Goal: Task Accomplishment & Management: Complete application form

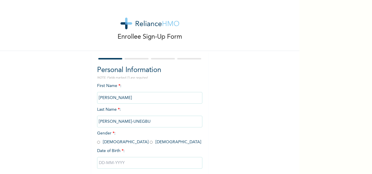
click at [150, 142] on input "radio" at bounding box center [151, 142] width 3 height 6
radio input "true"
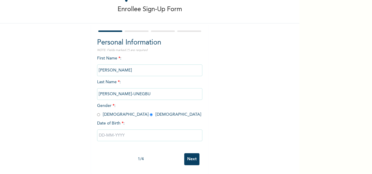
click at [150, 129] on input "text" at bounding box center [149, 135] width 105 height 12
select select "8"
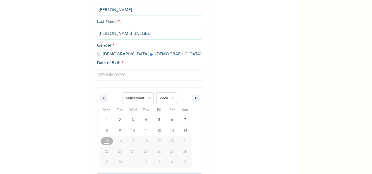
scroll to position [92, 0]
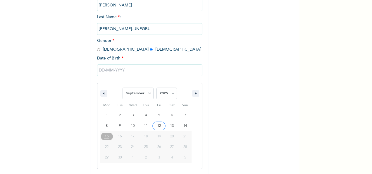
type input "09/12/2025"
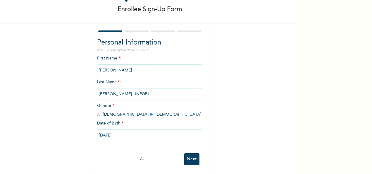
scroll to position [33, 0]
click at [164, 130] on input "09/12/2025" at bounding box center [149, 135] width 105 height 12
select select "8"
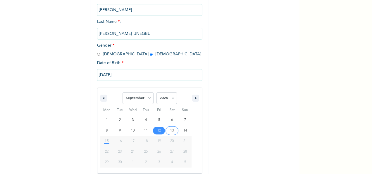
scroll to position [92, 0]
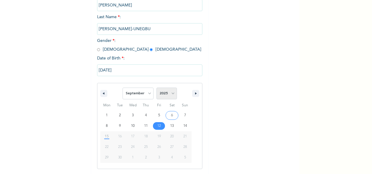
click at [165, 93] on select "2025 2024 2023 2022 2021 2020 2019 2018 2017 2016 2015 2014 2013 2012 2011 2010…" at bounding box center [166, 93] width 20 height 12
select select "1996"
click at [156, 88] on select "2025 2024 2023 2022 2021 2020 2019 2018 2017 2016 2015 2014 2013 2012 2011 2010…" at bounding box center [166, 93] width 20 height 12
type input "09/12/1996"
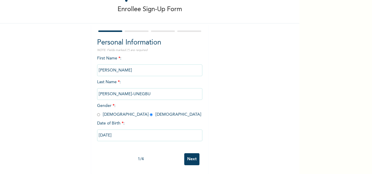
click at [187, 153] on input "Next" at bounding box center [191, 159] width 15 height 12
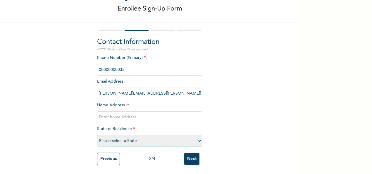
click at [119, 64] on input "phone" at bounding box center [149, 70] width 105 height 12
click at [120, 64] on input "phone" at bounding box center [149, 70] width 105 height 12
click at [119, 66] on input "phone" at bounding box center [149, 70] width 105 height 12
click at [115, 64] on input "phone" at bounding box center [149, 70] width 105 height 12
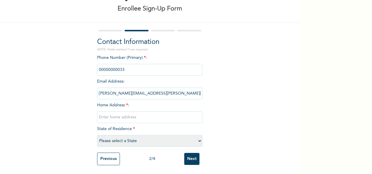
click at [117, 65] on input "phone" at bounding box center [149, 70] width 105 height 12
click at [118, 111] on input "text" at bounding box center [149, 117] width 105 height 12
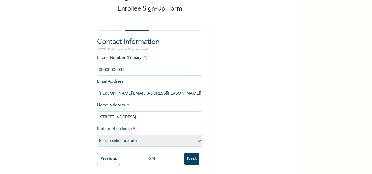
type input "1b omobaba jesu street,Akwonjo Lagos."
click at [116, 64] on input "phone" at bounding box center [149, 70] width 105 height 12
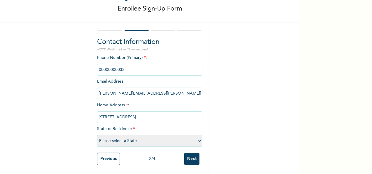
drag, startPoint x: 116, startPoint y: 63, endPoint x: 141, endPoint y: 88, distance: 34.7
click at [141, 88] on input "francisca.tony-unegbu@fastcredit-ng.com" at bounding box center [149, 93] width 105 height 12
click at [119, 135] on select "Please select a State Abia Abuja (FCT) Adamawa Akwa Ibom Anambra Bauchi Bayelsa…" at bounding box center [149, 141] width 105 height 12
select select "25"
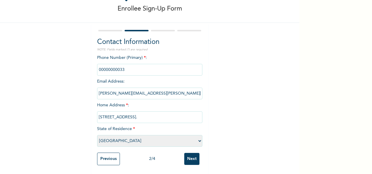
click at [97, 135] on select "Please select a State Abia Abuja (FCT) Adamawa Akwa Ibom Anambra Bauchi Bayelsa…" at bounding box center [149, 141] width 105 height 12
click at [186, 155] on input "Next" at bounding box center [191, 159] width 15 height 12
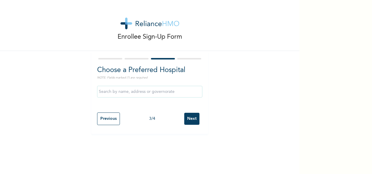
scroll to position [0, 0]
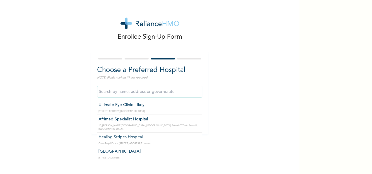
click at [177, 91] on input "text" at bounding box center [149, 92] width 105 height 12
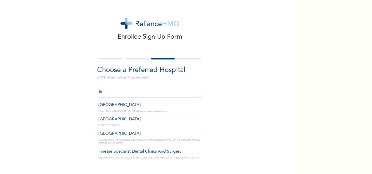
type input "[GEOGRAPHIC_DATA]"
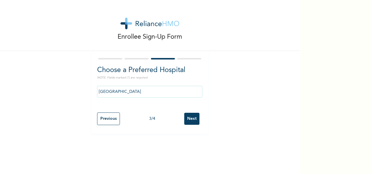
click at [191, 113] on input "Next" at bounding box center [191, 119] width 15 height 12
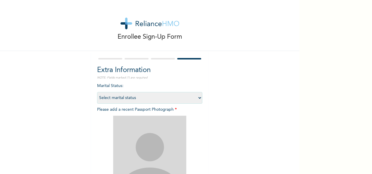
click at [178, 99] on select "Select marital status Single Married Divorced Widow/Widower" at bounding box center [149, 98] width 105 height 12
select select "2"
click at [97, 92] on select "Select marital status Single Married Divorced Widow/Widower" at bounding box center [149, 98] width 105 height 12
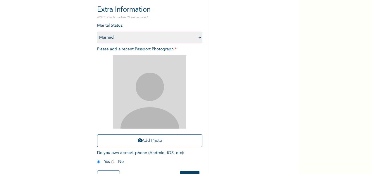
scroll to position [61, 0]
click at [324, 50] on div "Enrollee Sign-Up Form Extra Information NOTE: Fields marked (*) are required Ma…" at bounding box center [186, 87] width 372 height 174
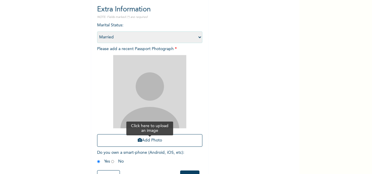
scroll to position [83, 0]
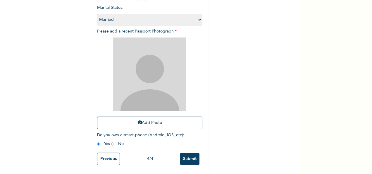
click at [186, 153] on input "Submit" at bounding box center [189, 159] width 19 height 12
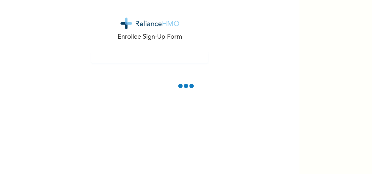
scroll to position [50, 0]
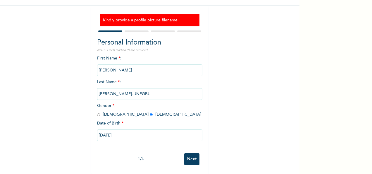
click at [186, 153] on input "Next" at bounding box center [191, 159] width 15 height 12
select select "25"
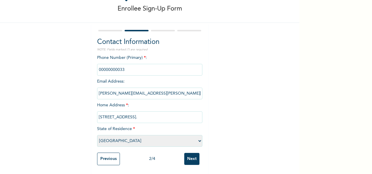
scroll to position [33, 0]
click at [185, 153] on input "Next" at bounding box center [191, 159] width 15 height 12
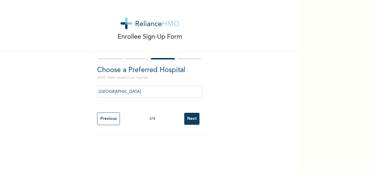
scroll to position [0, 0]
click at [190, 116] on input "Next" at bounding box center [191, 119] width 15 height 12
select select "2"
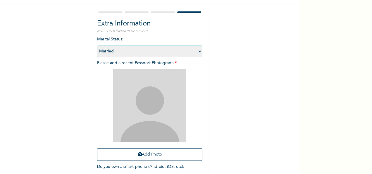
scroll to position [47, 0]
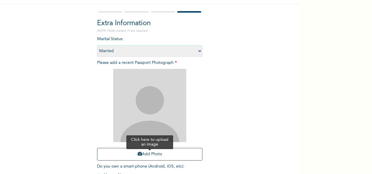
click at [144, 154] on button "Add Photo" at bounding box center [149, 154] width 105 height 13
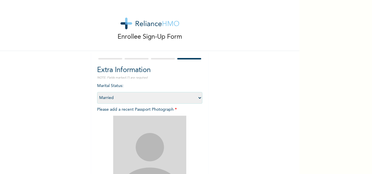
scroll to position [83, 0]
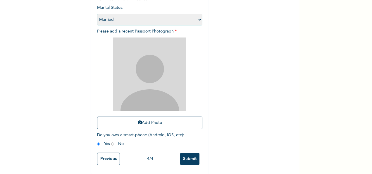
click at [107, 157] on input "Previous" at bounding box center [108, 158] width 23 height 13
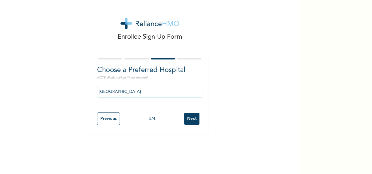
click at [157, 92] on input "[GEOGRAPHIC_DATA]" at bounding box center [149, 92] width 105 height 12
type input "F"
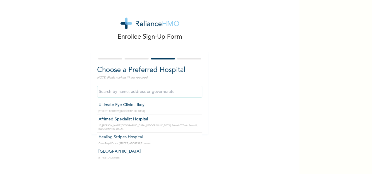
type input "e"
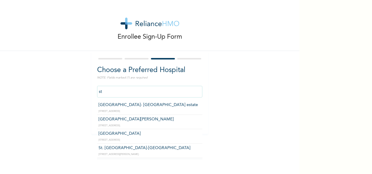
type input "s"
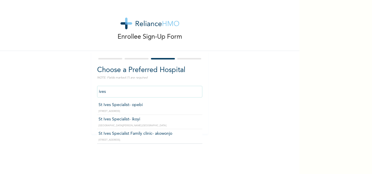
type input "St Ives Specialist Family clinic- akowonjo"
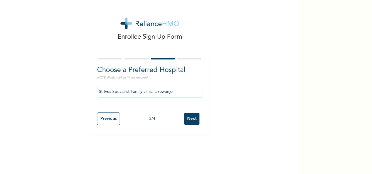
click at [185, 115] on input "Next" at bounding box center [191, 119] width 15 height 12
select select "2"
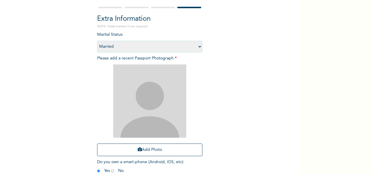
scroll to position [53, 0]
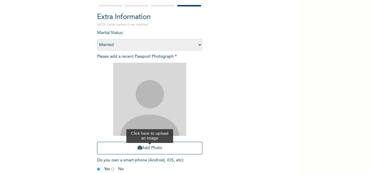
click at [152, 146] on button "Add Photo" at bounding box center [149, 148] width 105 height 13
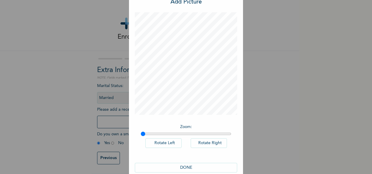
scroll to position [30, 0]
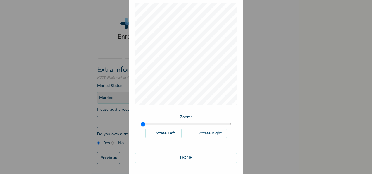
click at [159, 158] on button "DONE" at bounding box center [186, 158] width 102 height 10
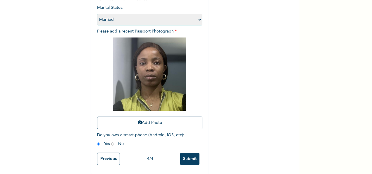
scroll to position [83, 0]
click at [186, 153] on input "Submit" at bounding box center [189, 159] width 19 height 12
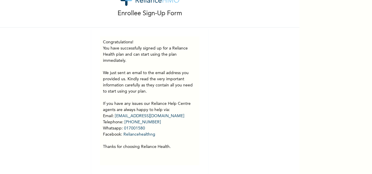
scroll to position [0, 0]
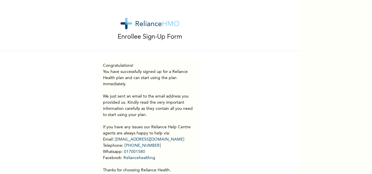
click at [124, 25] on img at bounding box center [150, 24] width 59 height 12
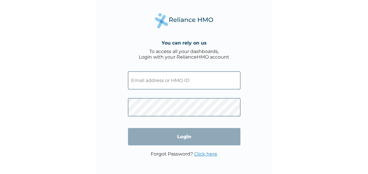
click at [141, 79] on input "text" at bounding box center [184, 80] width 112 height 18
paste input "FCL/10450/A"
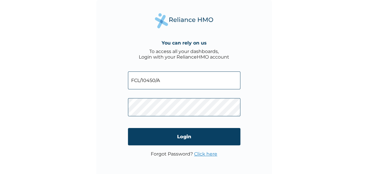
type input "FCL/10450/A"
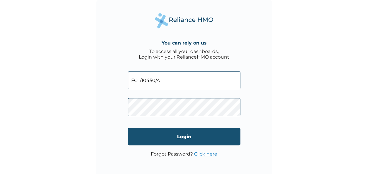
click at [184, 137] on input "Login" at bounding box center [184, 136] width 112 height 17
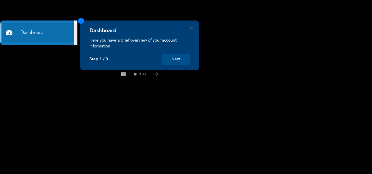
click at [177, 60] on button "Next" at bounding box center [176, 59] width 28 height 11
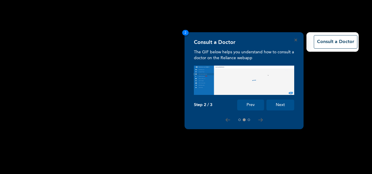
click at [194, 60] on div "Consult a Doctor The GIF below helps you understand how to consult a doctor on …" at bounding box center [244, 74] width 100 height 71
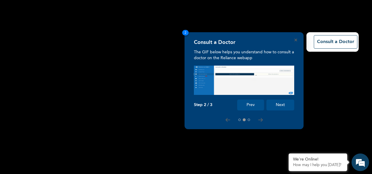
click at [290, 108] on button "Next" at bounding box center [280, 104] width 28 height 11
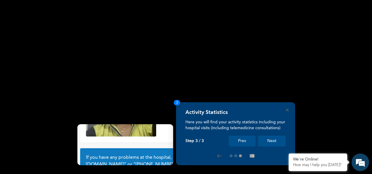
scroll to position [53, 0]
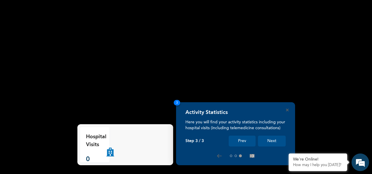
click at [269, 143] on button "Next" at bounding box center [272, 140] width 28 height 11
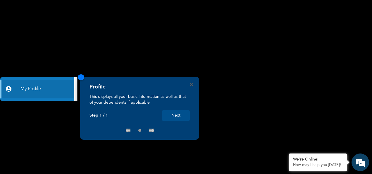
click at [175, 117] on button "Next" at bounding box center [176, 115] width 28 height 11
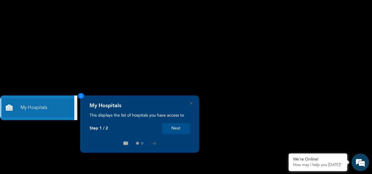
click at [183, 132] on button "Next" at bounding box center [176, 128] width 28 height 11
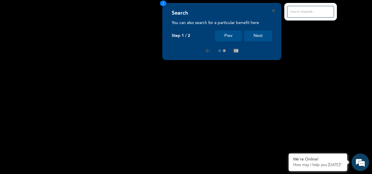
click at [264, 37] on button "Next" at bounding box center [258, 35] width 28 height 11
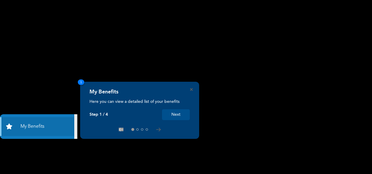
click at [197, 90] on div "My Benefits Here you can view a detailed list of your benefits Step 1 / 4 Next 1" at bounding box center [139, 110] width 119 height 57
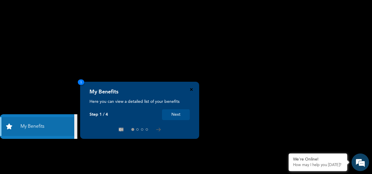
click at [191, 89] on icon "Close" at bounding box center [191, 89] width 3 height 3
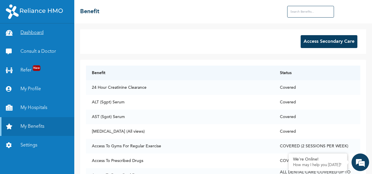
click at [44, 39] on link "Dashboard" at bounding box center [37, 32] width 74 height 19
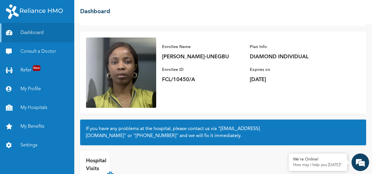
scroll to position [53, 0]
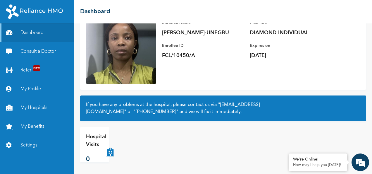
click at [31, 123] on link "My Benefits" at bounding box center [37, 126] width 74 height 19
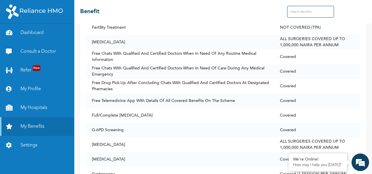
scroll to position [1430, 0]
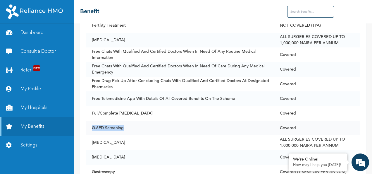
drag, startPoint x: 92, startPoint y: 121, endPoint x: 123, endPoint y: 115, distance: 31.5
click at [123, 121] on td "G-6PD Screening" at bounding box center [180, 128] width 188 height 15
copy td "G-6PD Screening"
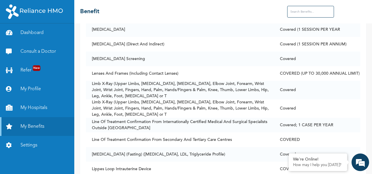
scroll to position [2201, 0]
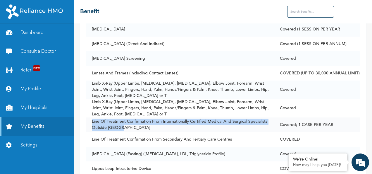
drag, startPoint x: 92, startPoint y: 113, endPoint x: 119, endPoint y: 119, distance: 26.8
click at [119, 119] on td "Line Of Treatment Confirmation From Internationally Certified Medical And Surgi…" at bounding box center [180, 124] width 188 height 15
copy td "Line Of Treatment Confirmation From Internationally Certified Medical And Surgi…"
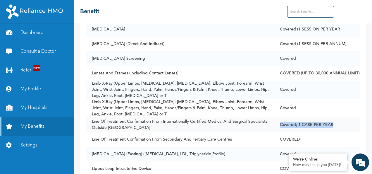
drag, startPoint x: 281, startPoint y: 116, endPoint x: 336, endPoint y: 114, distance: 54.7
click at [336, 117] on td "Covered; 1 CASE PER YEAR" at bounding box center [317, 124] width 86 height 15
copy td "Covered; 1 CASE PER YEAR"
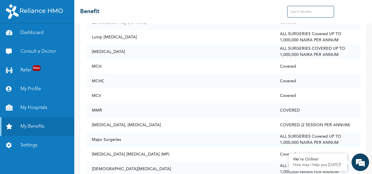
scroll to position [2394, 0]
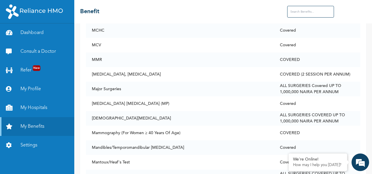
click at [207, 96] on td "[MEDICAL_DATA] [MEDICAL_DATA] (MP)" at bounding box center [180, 103] width 188 height 15
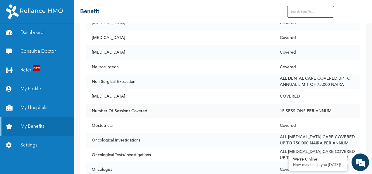
scroll to position [2749, 0]
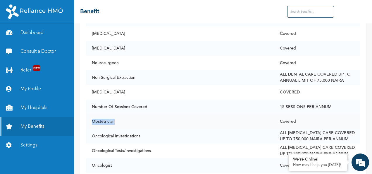
drag, startPoint x: 91, startPoint y: 114, endPoint x: 121, endPoint y: 117, distance: 29.7
click at [121, 117] on td "Obstetrician" at bounding box center [180, 121] width 188 height 15
copy td "Obstetrician"
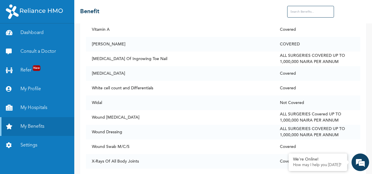
scroll to position [4526, 0]
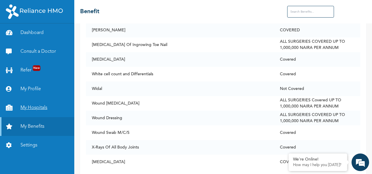
click at [43, 107] on link "My Hospitals" at bounding box center [37, 107] width 74 height 19
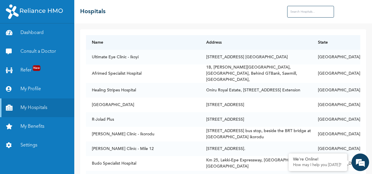
click at [307, 12] on input "text" at bounding box center [310, 12] width 47 height 12
click at [312, 14] on input "text" at bounding box center [310, 12] width 47 height 12
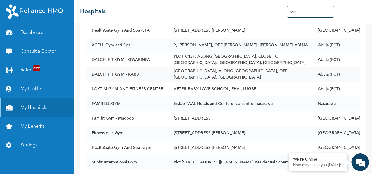
scroll to position [42, 0]
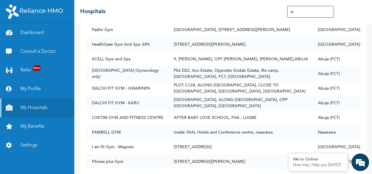
type input "g"
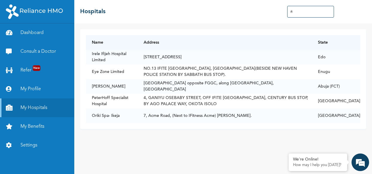
scroll to position [0, 0]
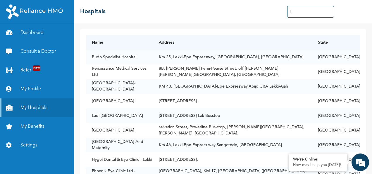
type input "i"
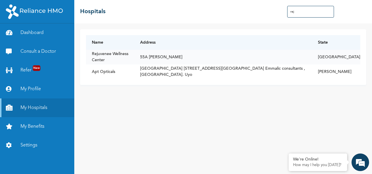
click at [229, 54] on td "55A [PERSON_NAME]" at bounding box center [223, 57] width 178 height 15
click at [198, 56] on td "55A [PERSON_NAME]" at bounding box center [223, 57] width 178 height 15
click at [297, 13] on input "rej" at bounding box center [310, 12] width 47 height 12
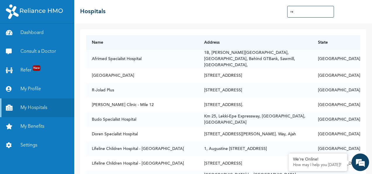
type input "r"
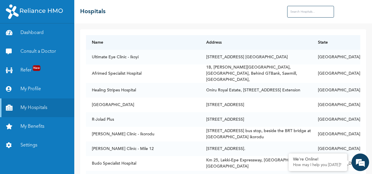
click at [297, 13] on input "text" at bounding box center [310, 12] width 47 height 12
type input "g"
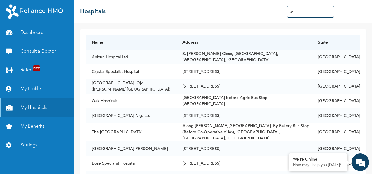
type input "a"
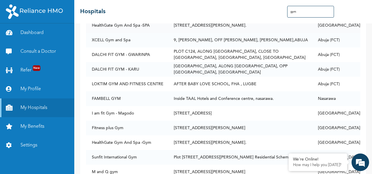
scroll to position [48, 0]
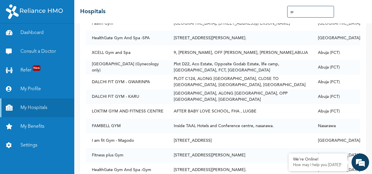
type input "g"
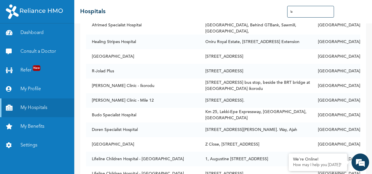
type input "l"
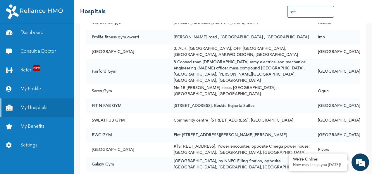
scroll to position [521, 0]
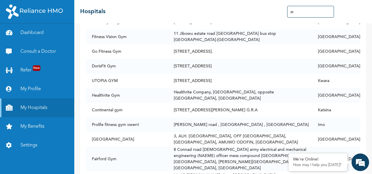
type input "g"
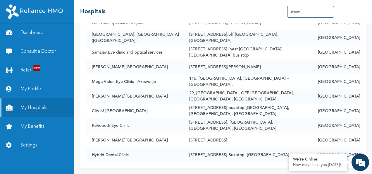
scroll to position [111, 0]
click at [289, 154] on em at bounding box center [289, 154] width 6 height 6
drag, startPoint x: 360, startPoint y: 161, endPoint x: 370, endPoint y: 143, distance: 20.2
drag, startPoint x: 370, startPoint y: 143, endPoint x: 352, endPoint y: 160, distance: 24.8
click at [352, 160] on div "We're Online! How may I help you [DATE]?" at bounding box center [361, 162] width 18 height 18
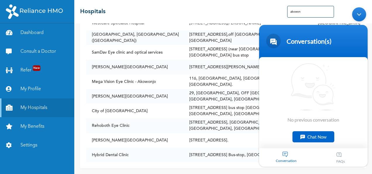
click at [362, 13] on div "Minimize live chat window" at bounding box center [359, 14] width 14 height 14
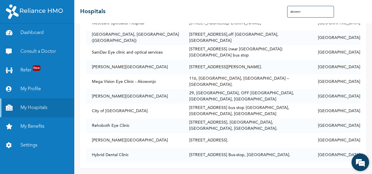
click at [353, 161] on em at bounding box center [360, 162] width 16 height 16
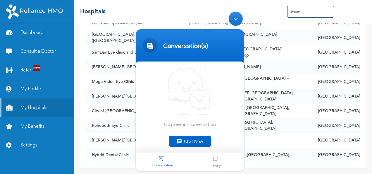
drag, startPoint x: 206, startPoint y: 35, endPoint x: 187, endPoint y: 74, distance: 43.0
click at [187, 74] on section "Conversation(s) We're online! No previous conversation Chat Now Conversation FA…" at bounding box center [190, 100] width 109 height 142
click at [352, 159] on div "We're Online! How may I help you [DATE]?" at bounding box center [361, 162] width 18 height 18
click at [352, 160] on div "We're Online! How may I help you [DATE]?" at bounding box center [361, 162] width 18 height 18
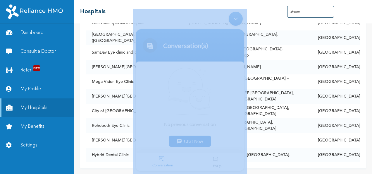
click at [352, 160] on div "We're Online! How may I help you [DATE]?" at bounding box center [361, 162] width 18 height 18
click at [238, 20] on div "Minimize live chat window" at bounding box center [236, 19] width 14 height 14
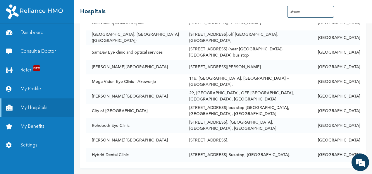
click at [309, 11] on input "akowon" at bounding box center [310, 12] width 47 height 12
type input "a"
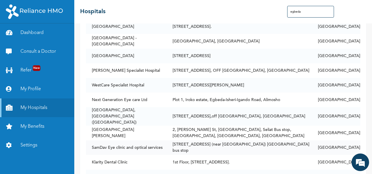
scroll to position [0, 0]
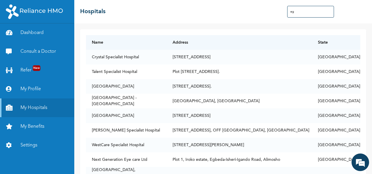
type input "e"
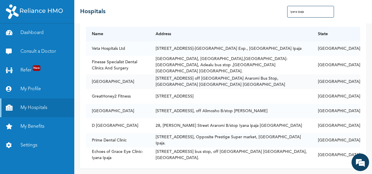
scroll to position [9, 0]
type input "i"
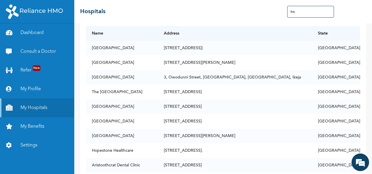
type input "ikeja"
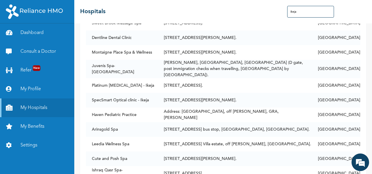
scroll to position [1457, 0]
